Goal: Information Seeking & Learning: Learn about a topic

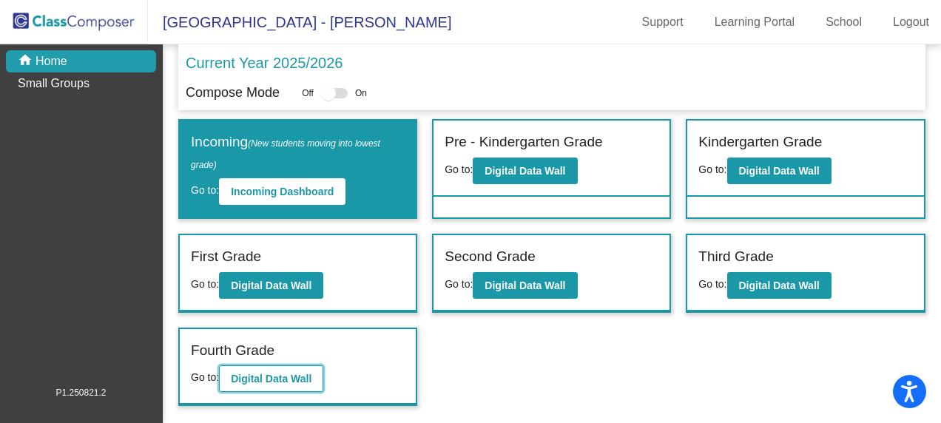
click at [240, 370] on button "Digital Data Wall" at bounding box center [271, 378] width 104 height 27
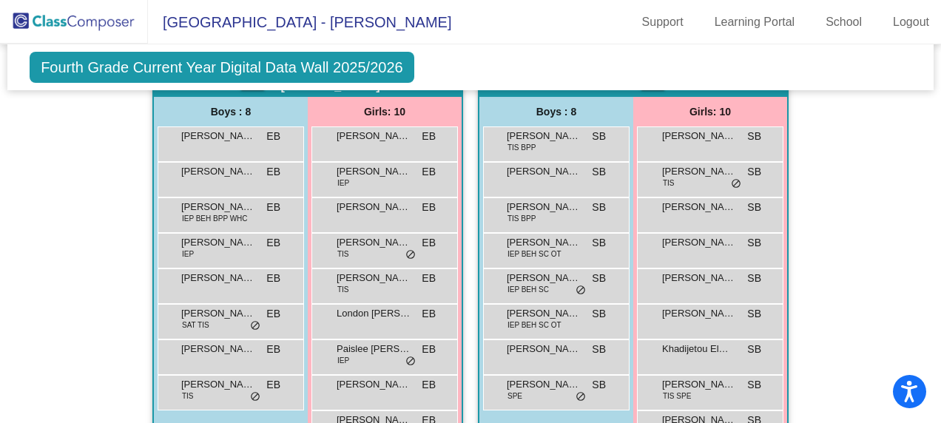
scroll to position [370, 0]
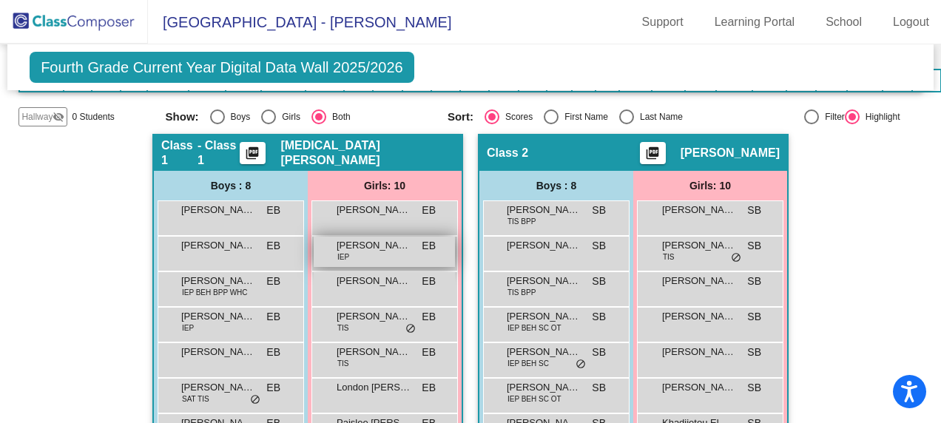
click at [389, 255] on div "[PERSON_NAME] IEP EB lock do_not_disturb_alt" at bounding box center [384, 252] width 141 height 30
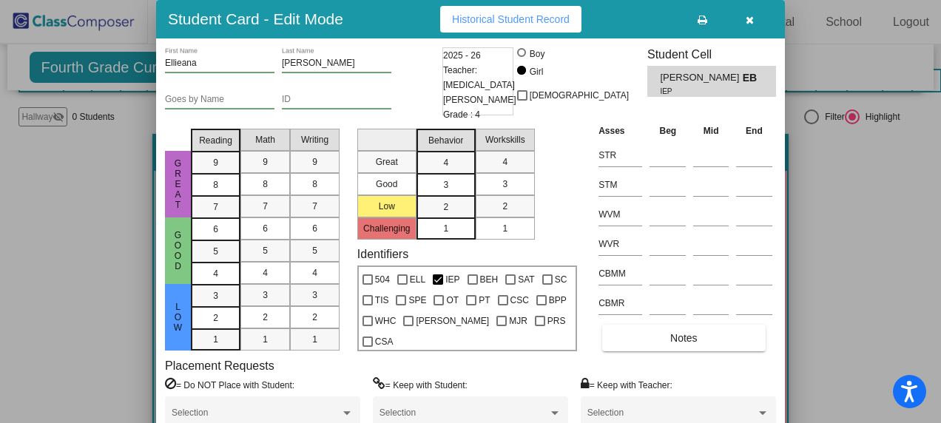
click at [746, 21] on icon "button" at bounding box center [750, 20] width 8 height 10
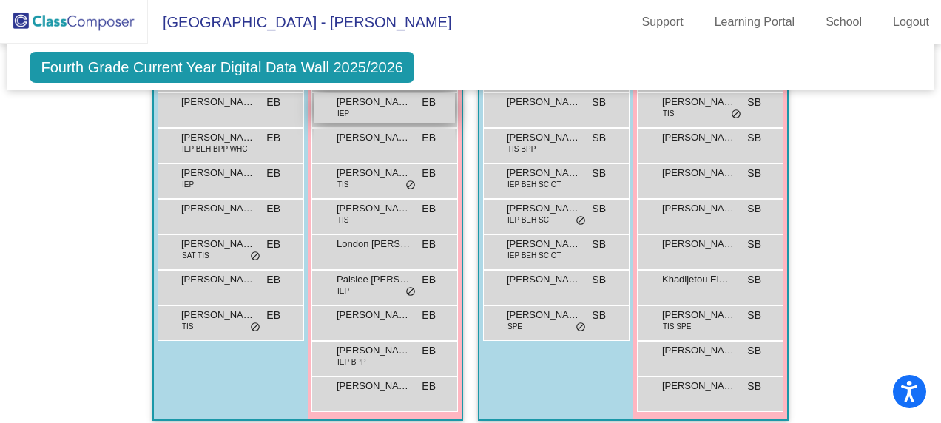
scroll to position [518, 0]
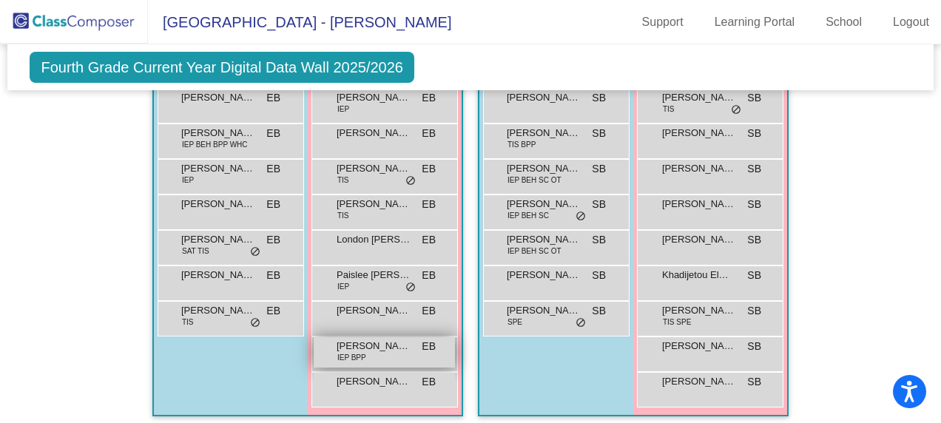
click at [365, 351] on div "[PERSON_NAME] IEP BPP EB lock do_not_disturb_alt" at bounding box center [384, 352] width 141 height 30
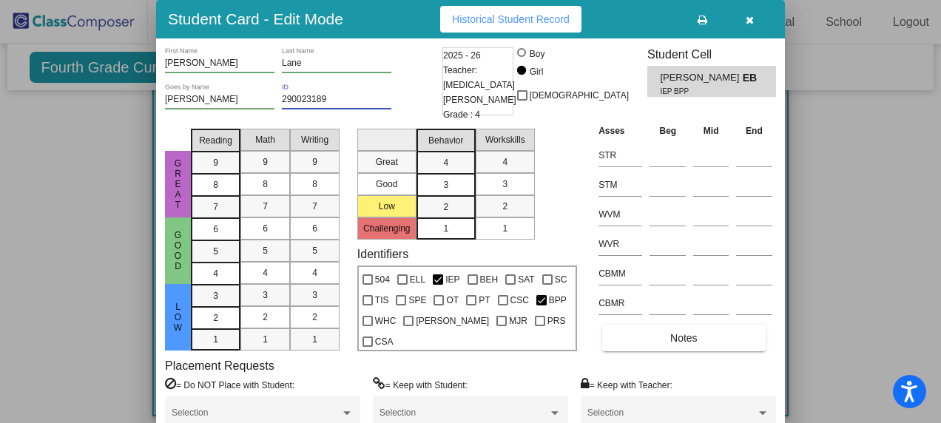
click at [351, 101] on input "290023189" at bounding box center [336, 100] width 109 height 10
click at [744, 14] on button "button" at bounding box center [749, 19] width 47 height 27
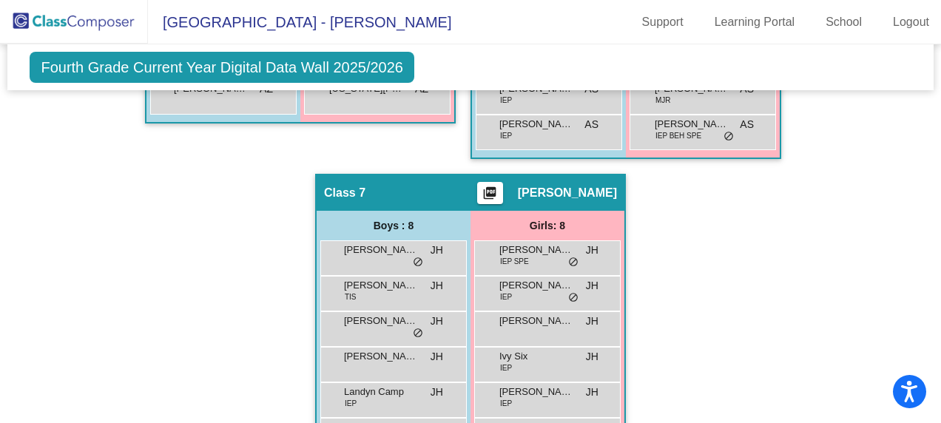
scroll to position [1830, 0]
